Goal: Information Seeking & Learning: Learn about a topic

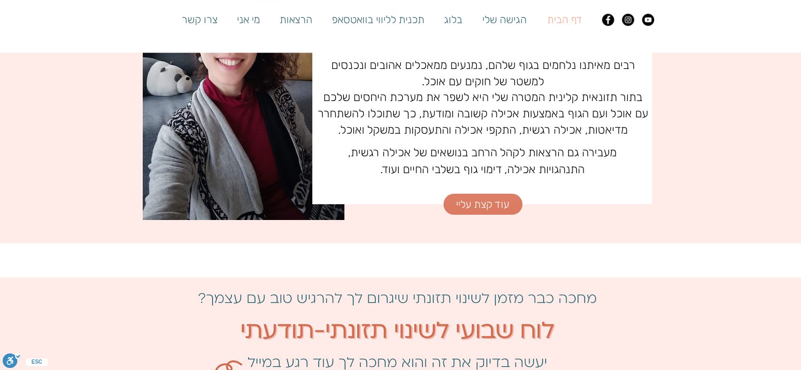
scroll to position [579, 0]
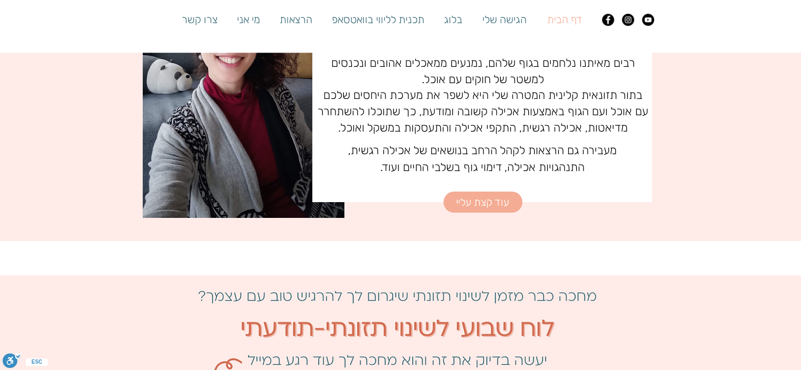
click at [476, 197] on span "עוד קצת עליי" at bounding box center [482, 202] width 53 height 15
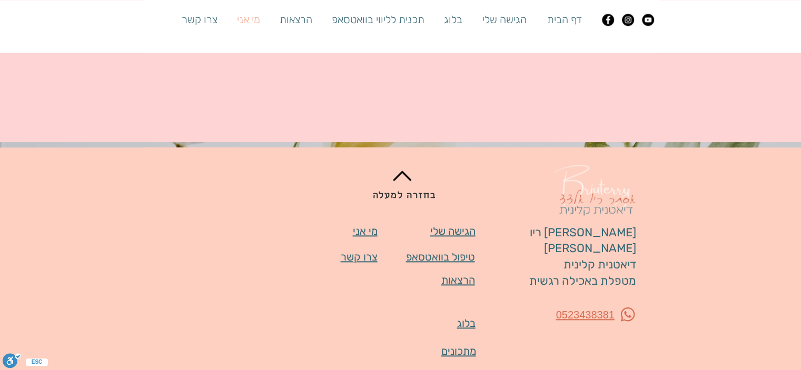
scroll to position [1316, 0]
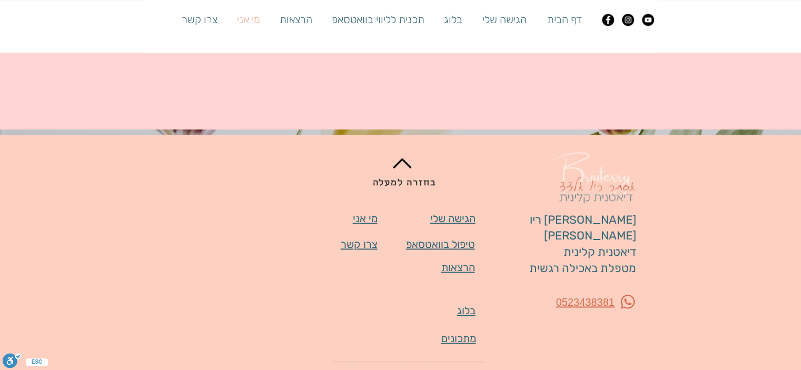
click at [449, 212] on span "הגישה שלי" at bounding box center [452, 218] width 45 height 13
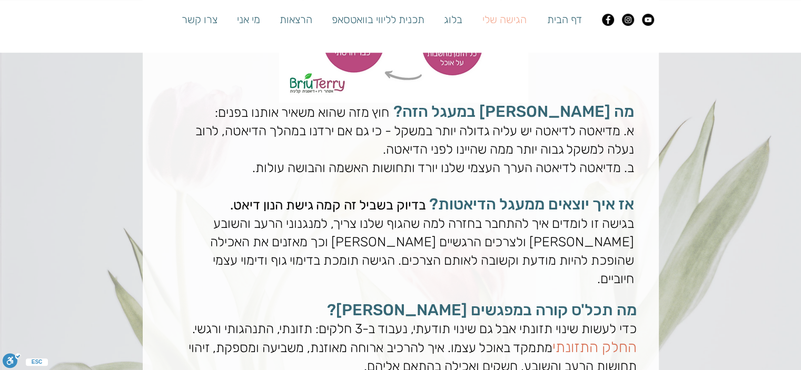
scroll to position [474, 0]
